Goal: Check status: Check status

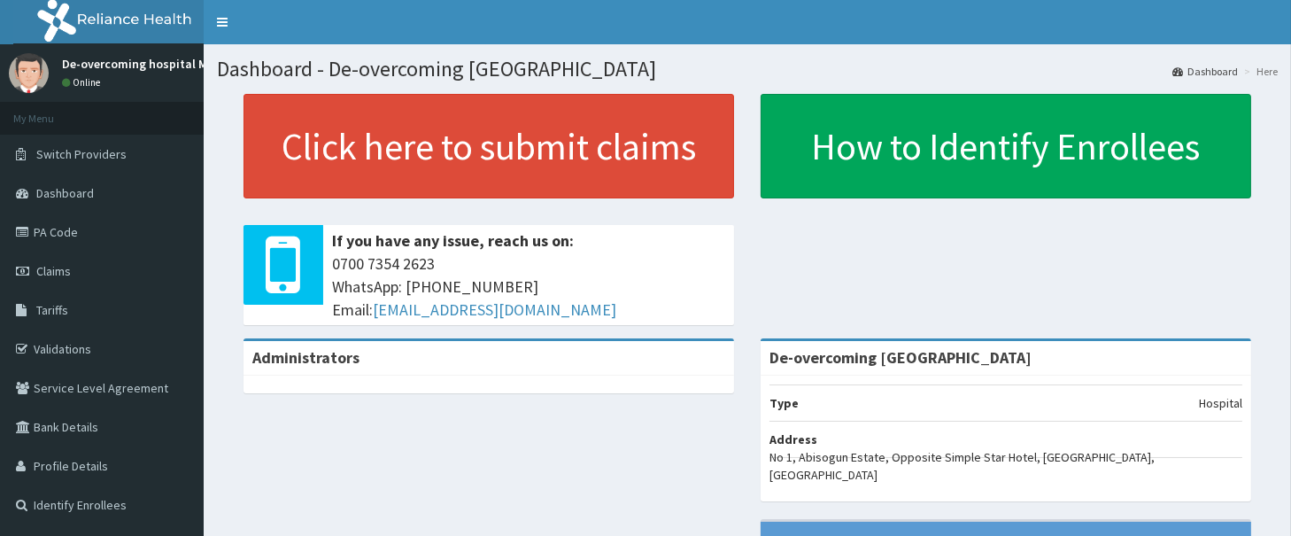
click at [73, 268] on link "Claims" at bounding box center [102, 270] width 204 height 39
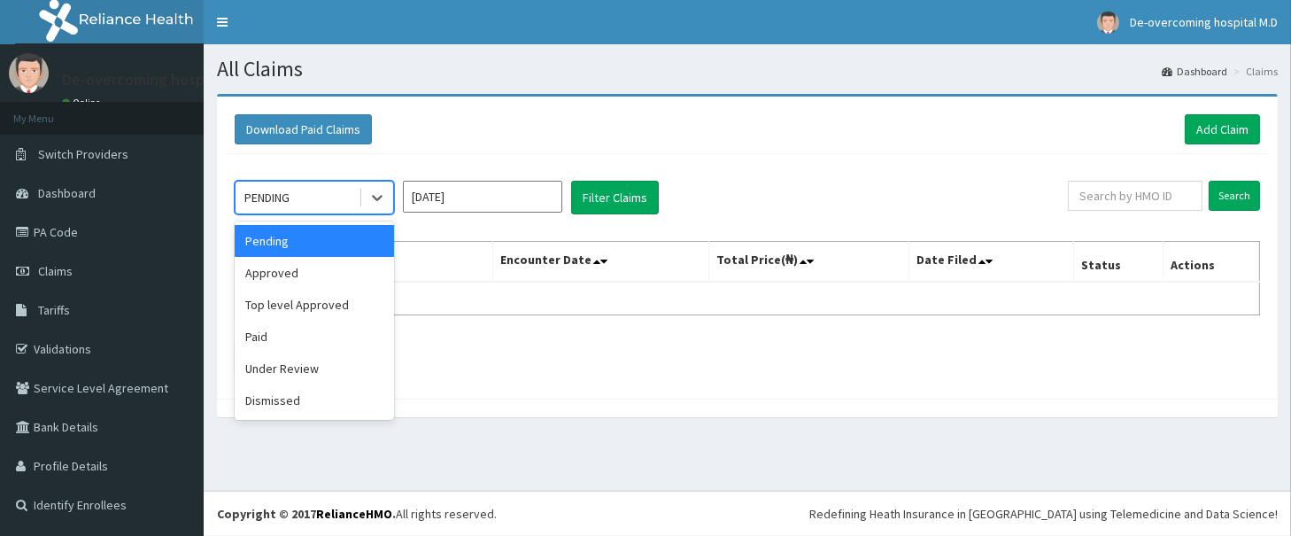
click at [332, 190] on div "PENDING" at bounding box center [297, 197] width 123 height 28
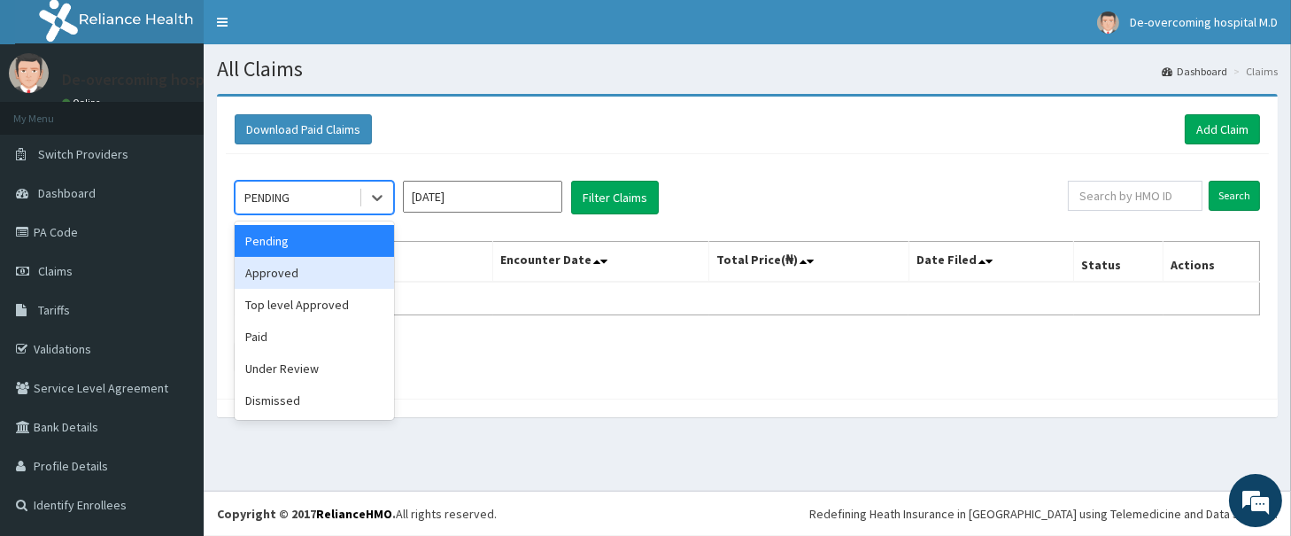
click at [298, 275] on div "Approved" at bounding box center [314, 273] width 159 height 32
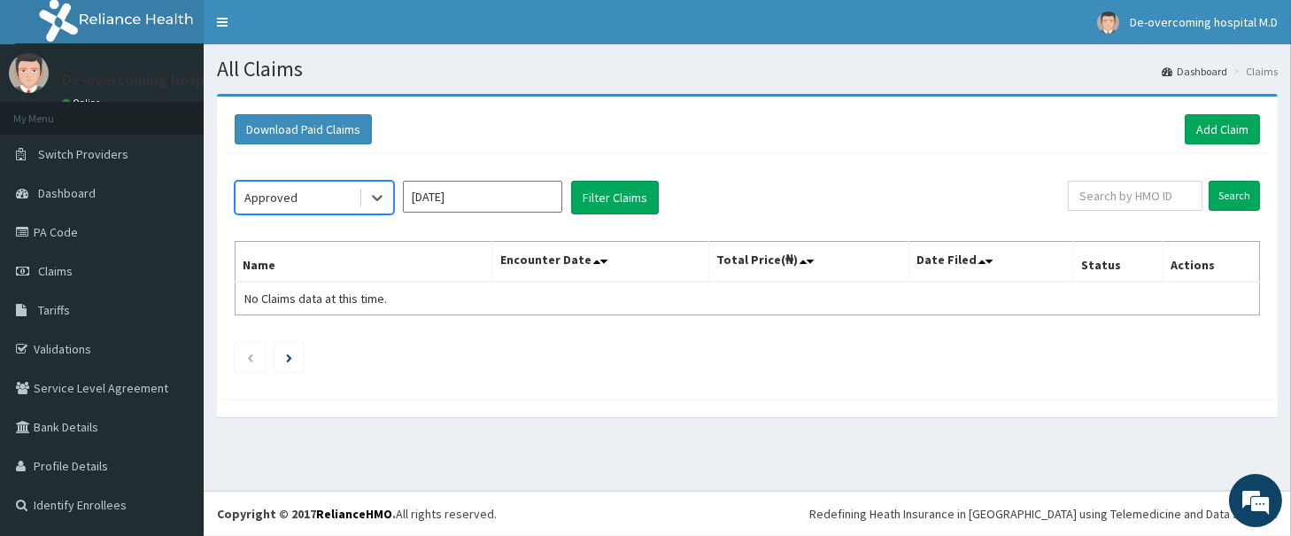
click at [487, 198] on input "[DATE]" at bounding box center [482, 197] width 159 height 32
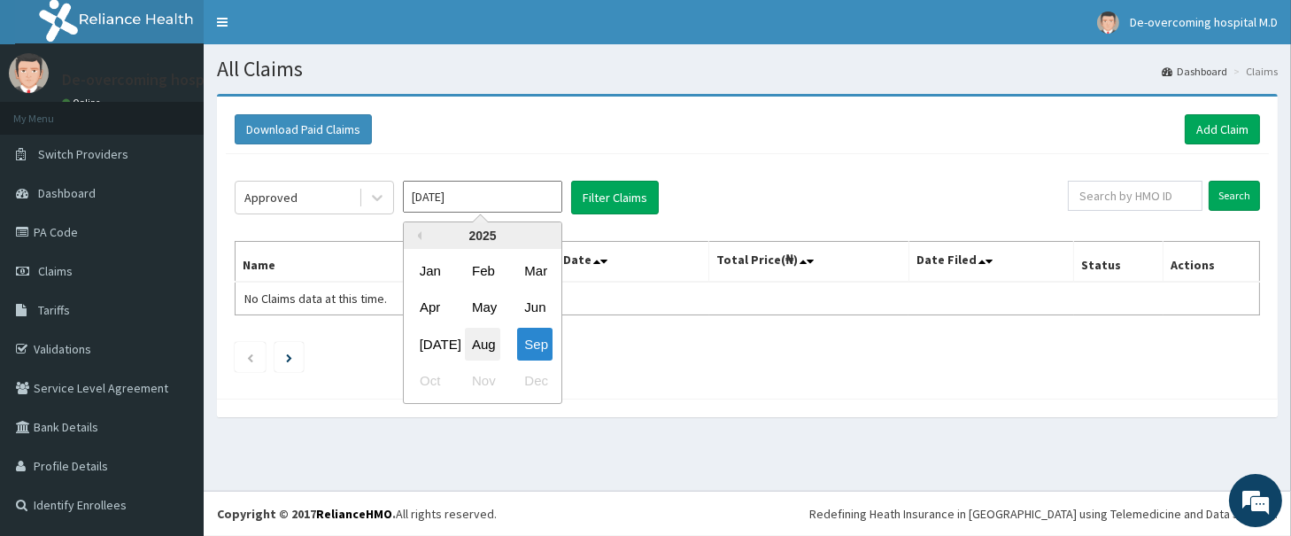
click at [488, 334] on div "Aug" at bounding box center [482, 344] width 35 height 33
type input "[DATE]"
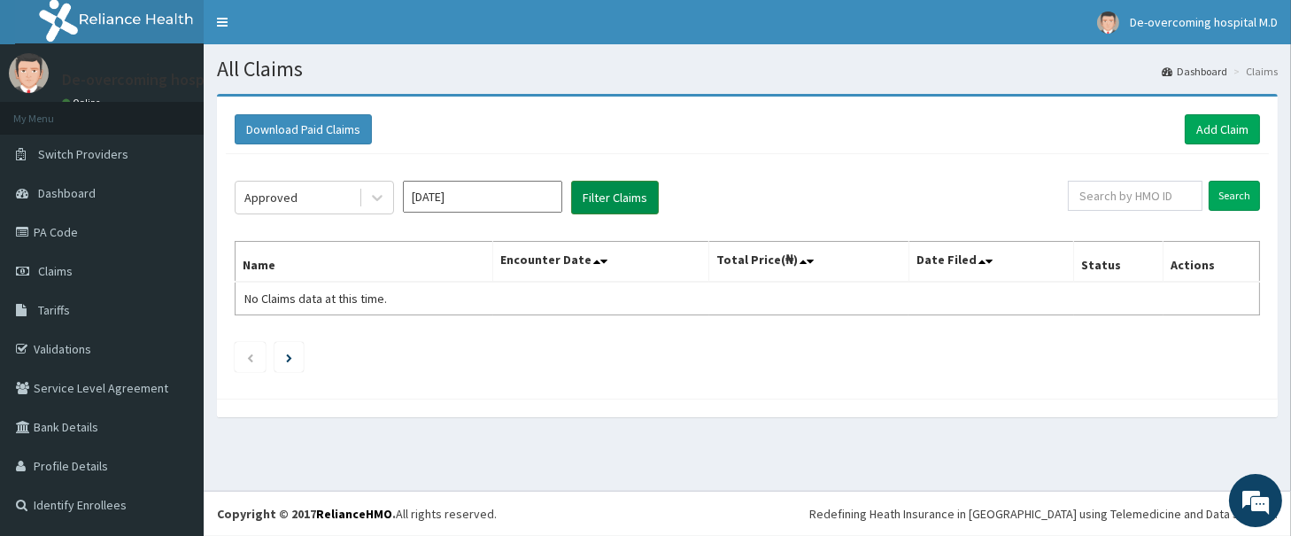
click at [618, 198] on button "Filter Claims" at bounding box center [615, 198] width 88 height 34
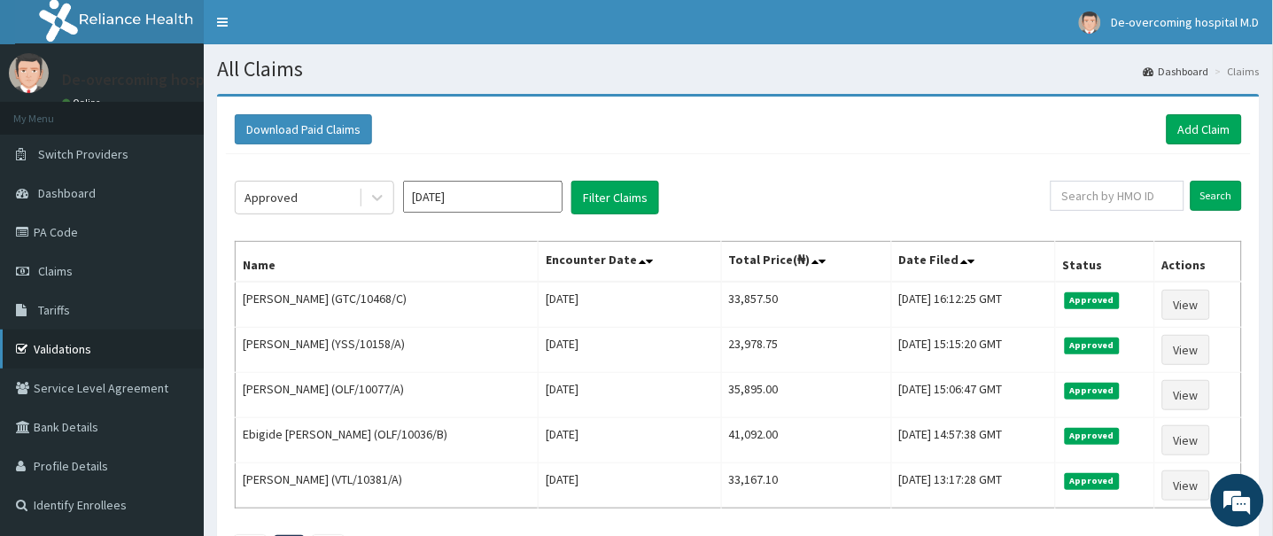
click at [90, 350] on link "Validations" at bounding box center [102, 348] width 204 height 39
